Goal: Task Accomplishment & Management: Manage account settings

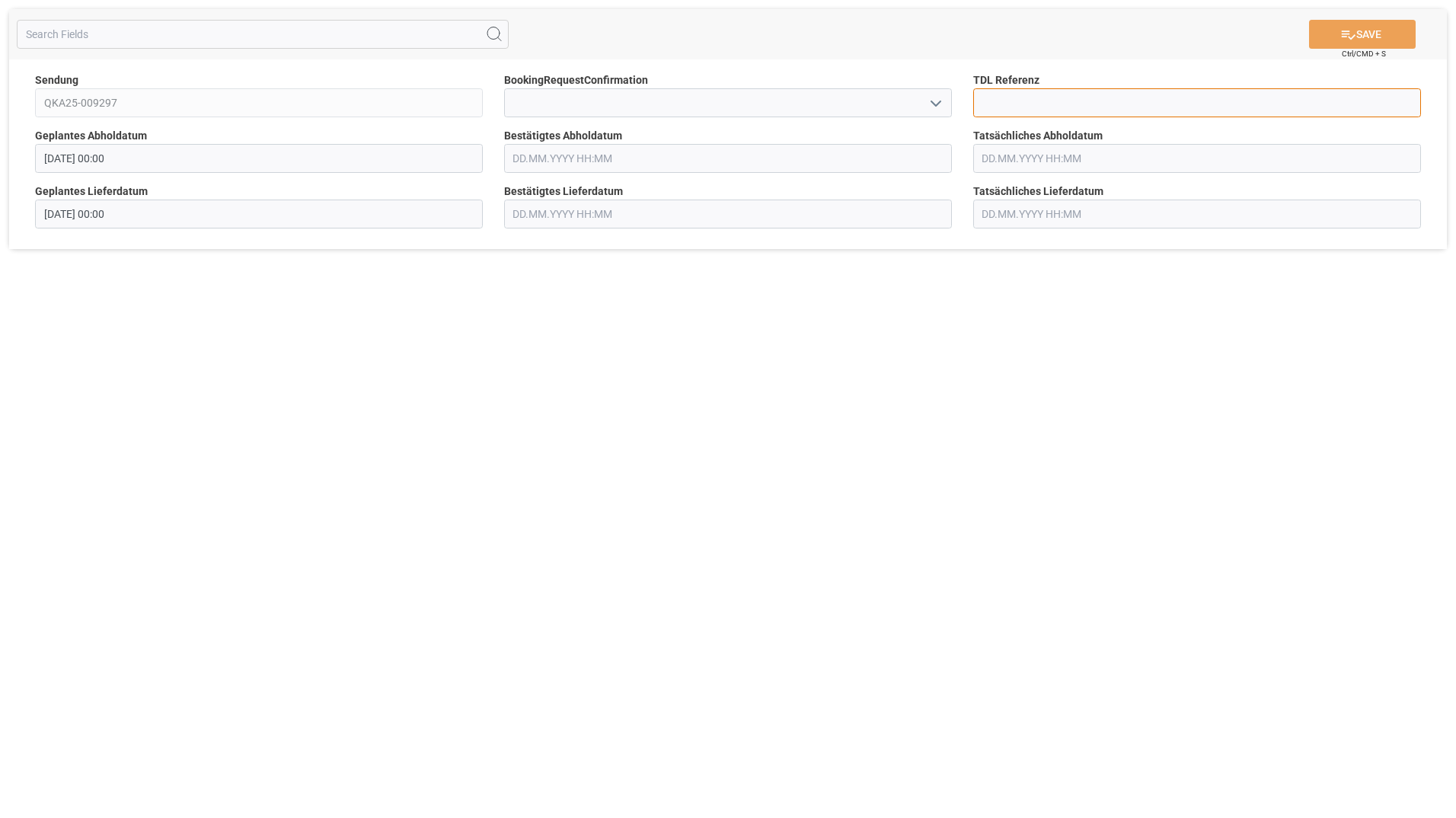
click at [1106, 104] on input at bounding box center [1197, 103] width 448 height 29
click at [622, 153] on input "text" at bounding box center [728, 159] width 448 height 29
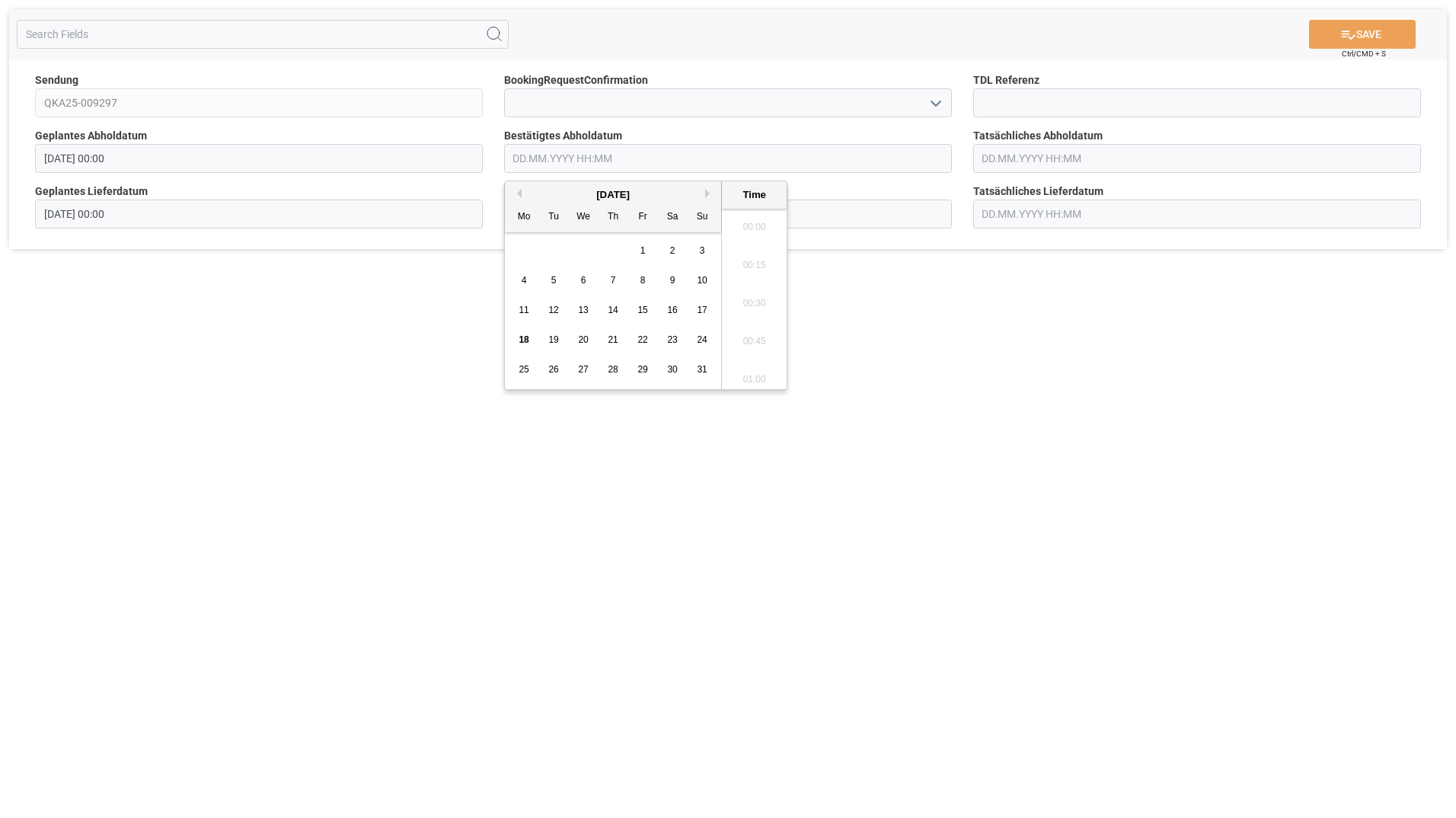
scroll to position [1491, 0]
click at [521, 360] on div "25" at bounding box center [525, 370] width 19 height 19
type input "25.08.2025 00:00"
click at [1055, 383] on div "SAVE Ctrl/CMD + S Sendung QKA25-009297 BookingRequestConfirmation TDL Referenz …" at bounding box center [728, 409] width 1456 height 818
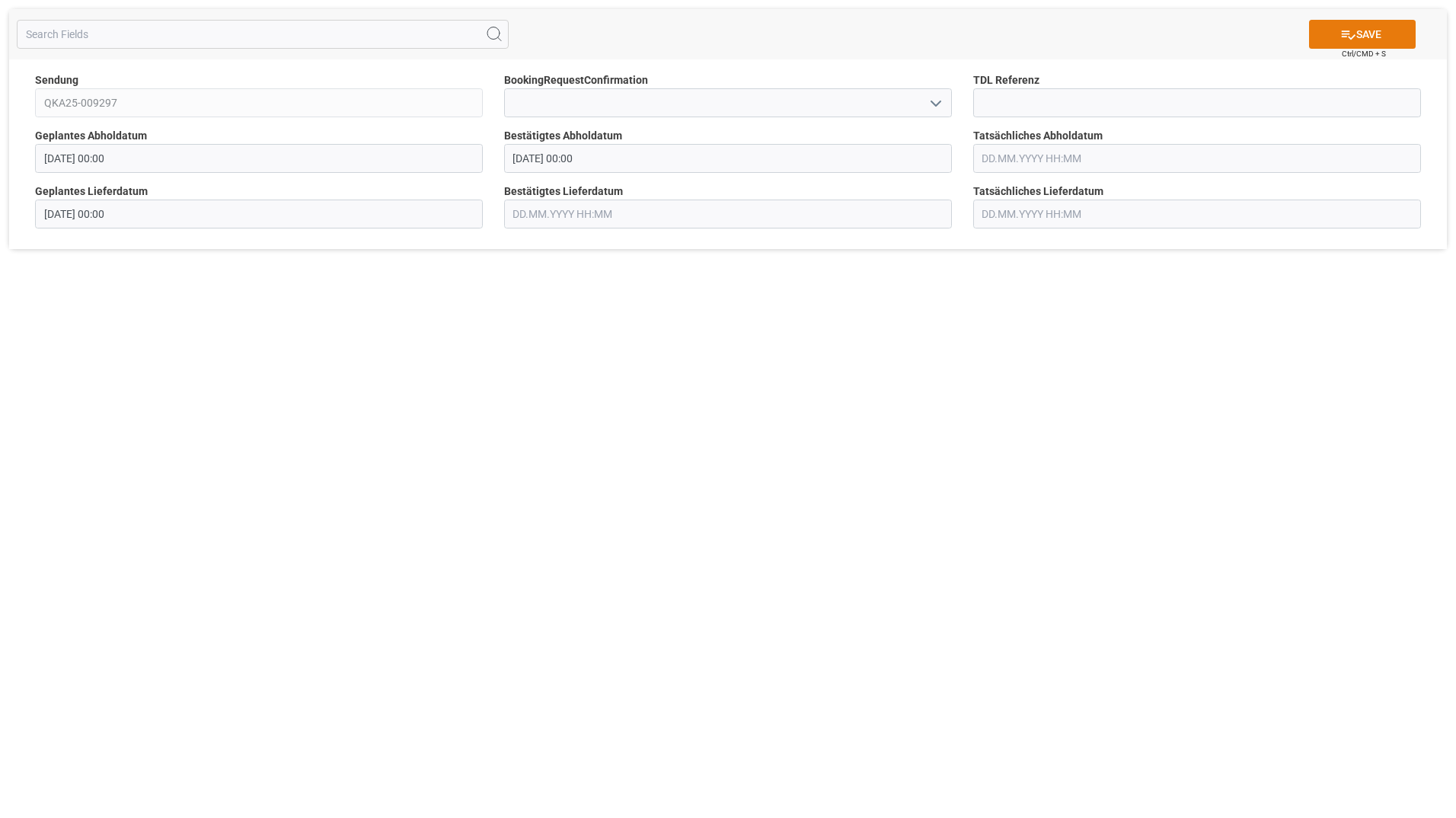
click at [1370, 33] on button "SAVE" at bounding box center [1362, 34] width 106 height 29
type input "[DATE] 00:00"
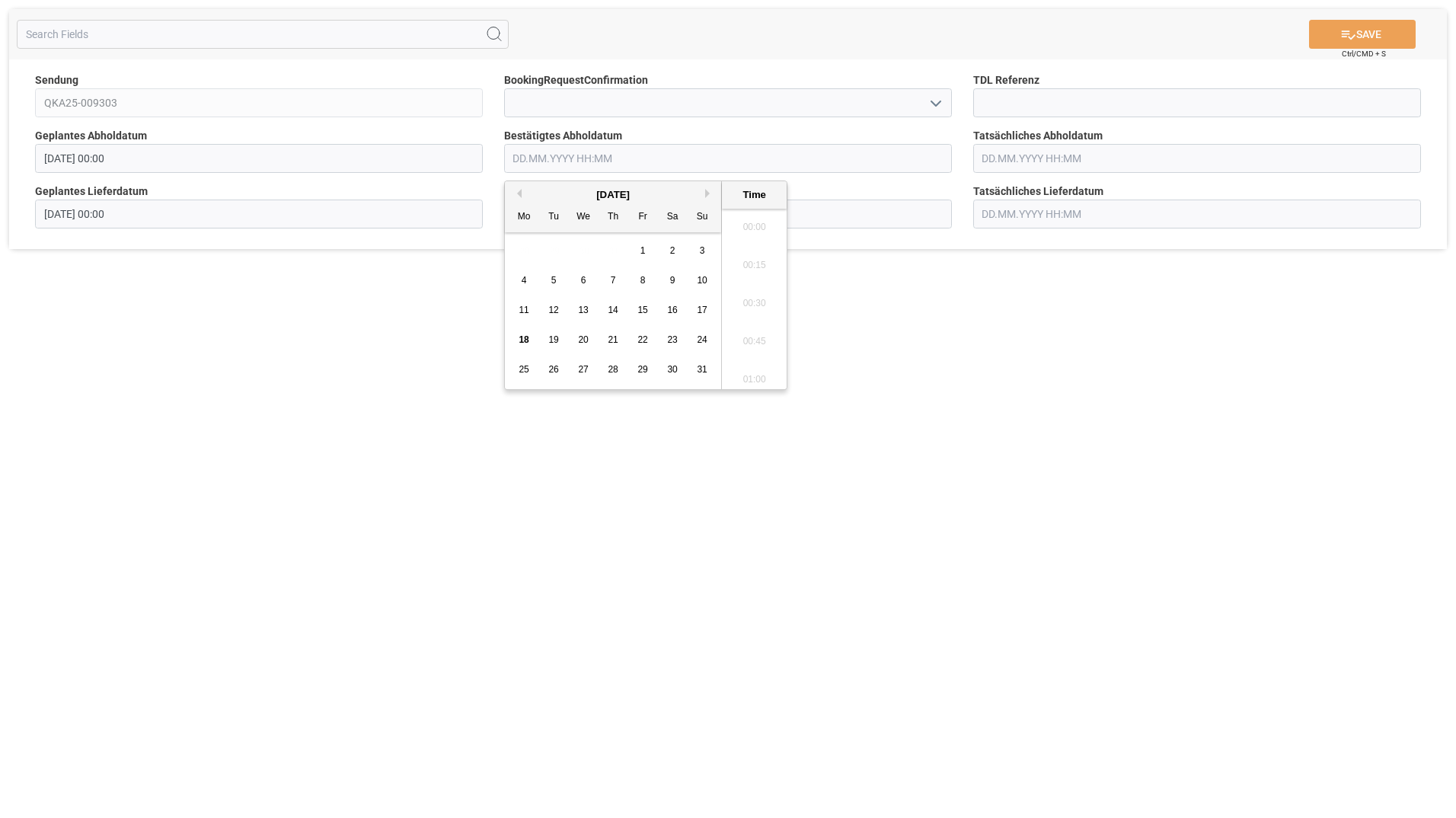
click at [604, 164] on input "text" at bounding box center [728, 159] width 448 height 29
click at [609, 341] on span "21" at bounding box center [613, 340] width 10 height 11
type input "[DATE] 00:00"
click at [1012, 344] on div "SAVE Ctrl/CMD + S Sendung QKA25-009303 BookingRequestConfirmation TDL Referenz …" at bounding box center [728, 409] width 1456 height 818
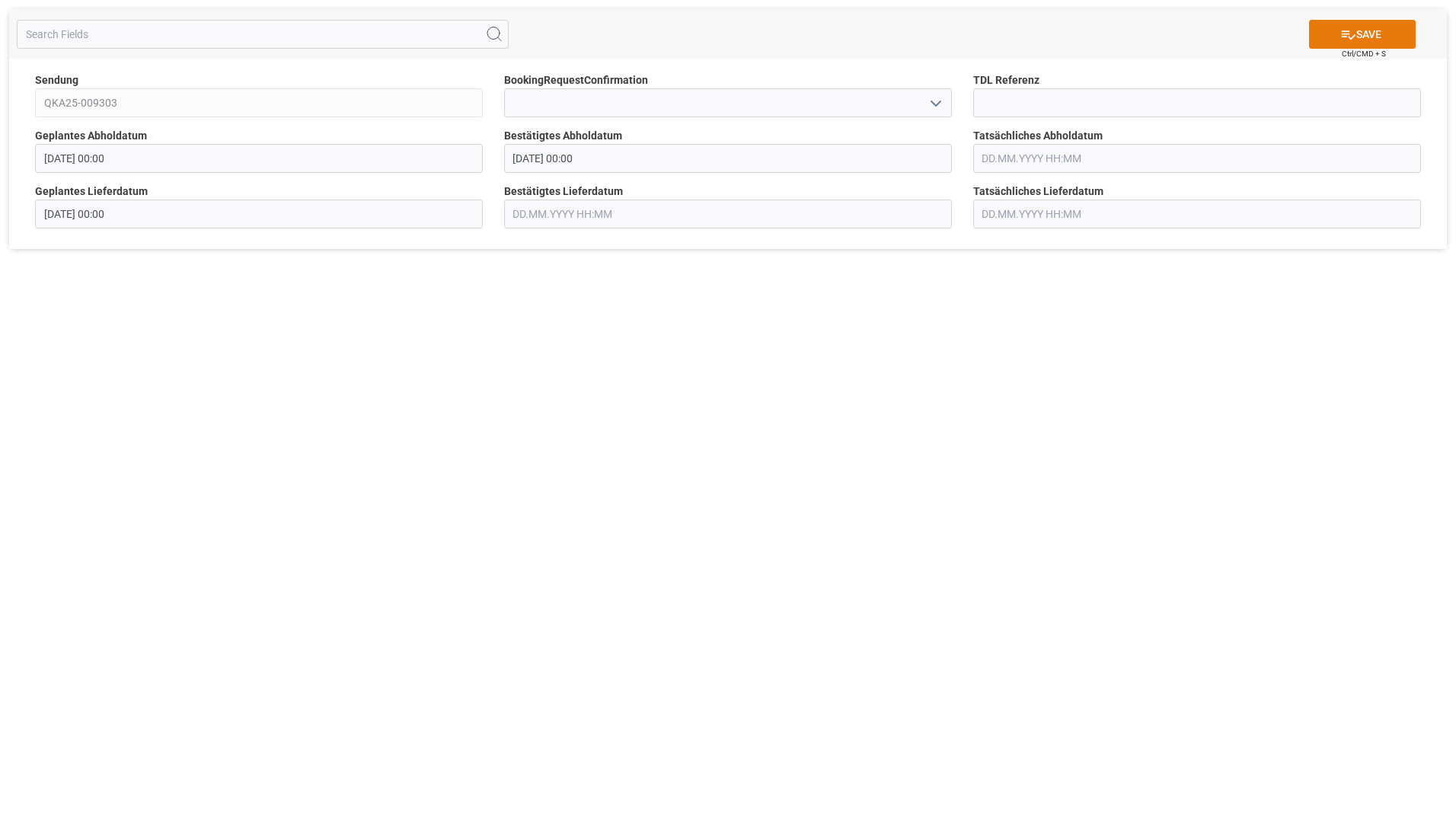
click at [1378, 33] on button "SAVE" at bounding box center [1362, 34] width 106 height 29
